Goal: Register for event/course

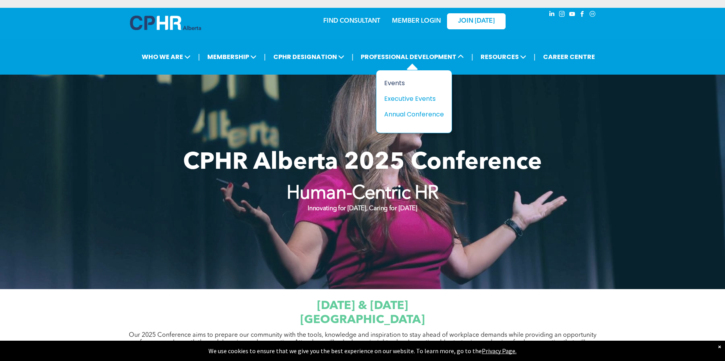
click at [392, 82] on div "Events" at bounding box center [411, 83] width 54 height 10
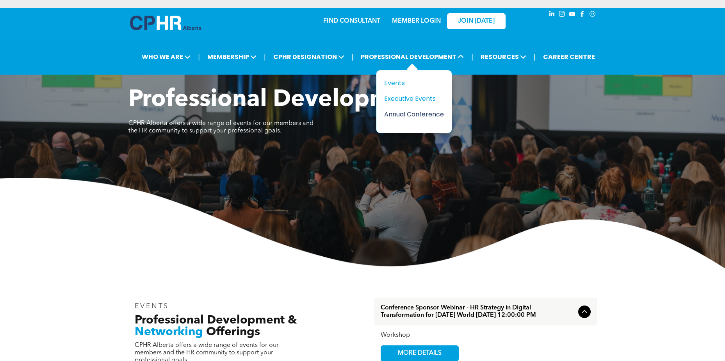
click at [409, 115] on div "Annual Conference" at bounding box center [411, 114] width 54 height 10
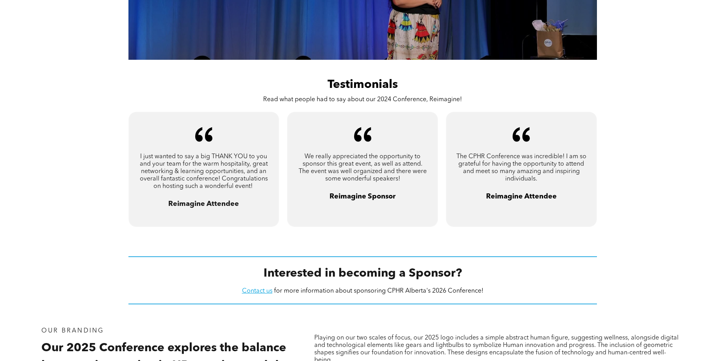
scroll to position [551, 0]
